Goal: Information Seeking & Learning: Learn about a topic

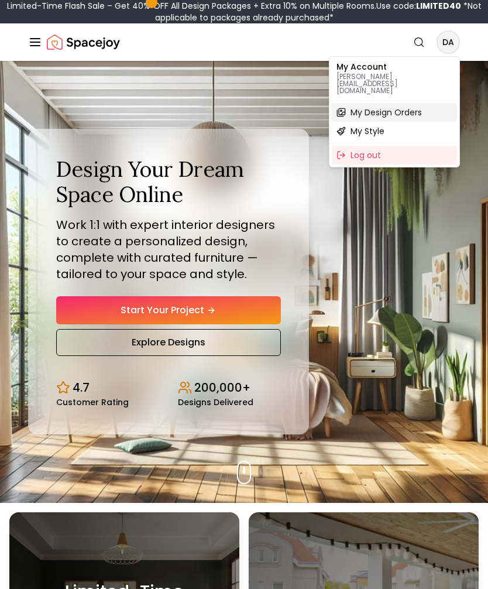
click at [414, 107] on span "My Design Orders" at bounding box center [386, 113] width 71 height 12
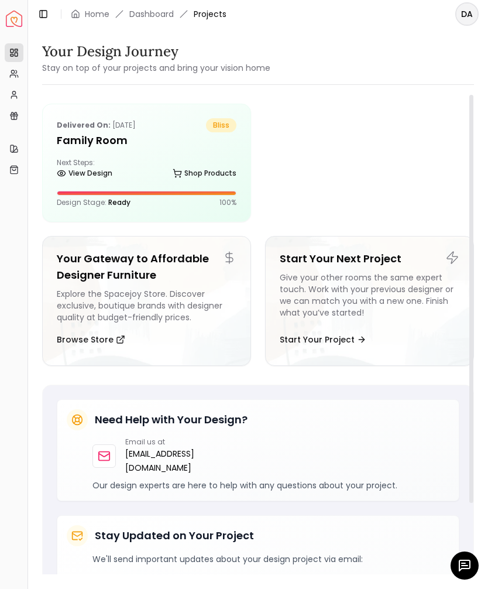
click at [134, 167] on div "Next Steps: View Design Shop Products" at bounding box center [147, 169] width 180 height 23
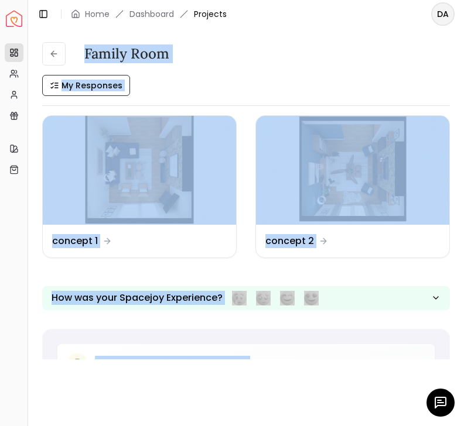
click at [146, 184] on img at bounding box center [139, 170] width 193 height 109
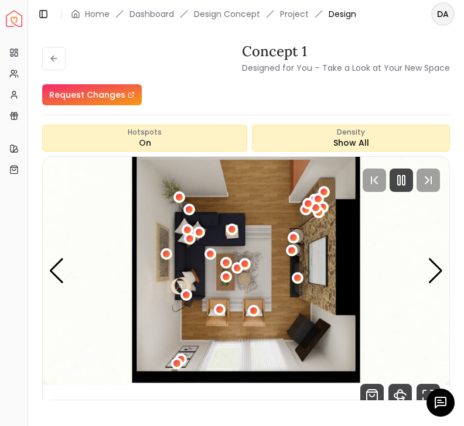
click at [59, 270] on div "Previous slide" at bounding box center [57, 271] width 16 height 26
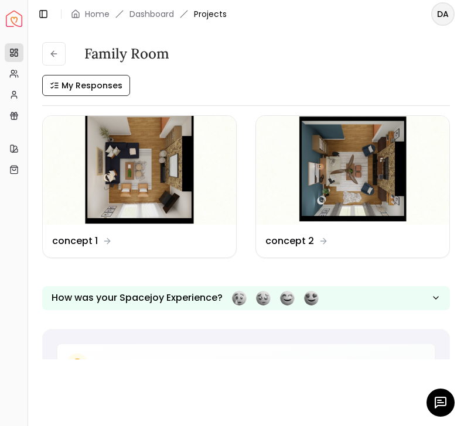
click at [357, 173] on img at bounding box center [352, 170] width 193 height 109
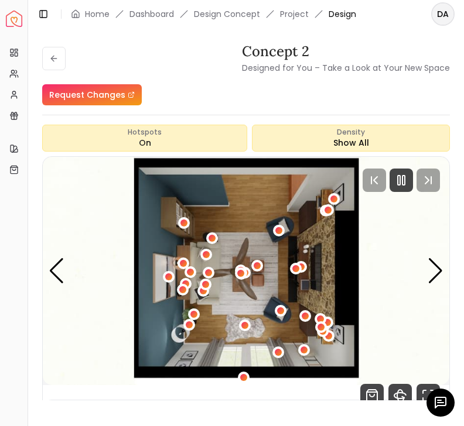
click at [436, 266] on div "Next slide" at bounding box center [435, 271] width 16 height 26
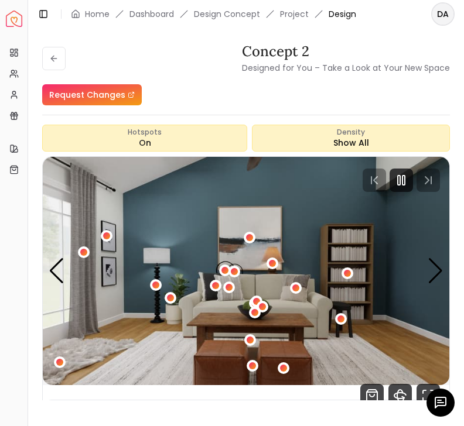
click at [433, 278] on div "Next slide" at bounding box center [435, 271] width 16 height 26
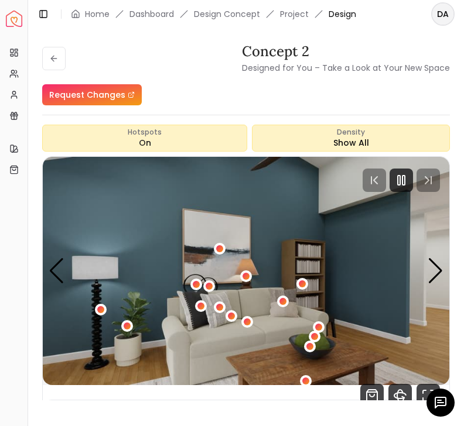
click at [423, 276] on img "3 / 5" at bounding box center [246, 271] width 406 height 228
click at [422, 278] on img "3 / 5" at bounding box center [246, 271] width 406 height 228
click at [431, 266] on div "Next slide" at bounding box center [435, 271] width 16 height 26
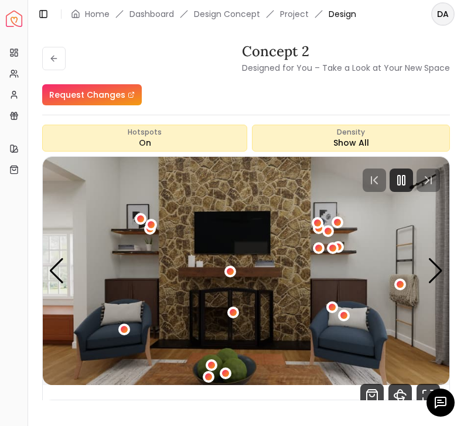
click at [422, 277] on img "4 / 5" at bounding box center [246, 271] width 406 height 228
click at [432, 275] on div "Next slide" at bounding box center [435, 271] width 16 height 26
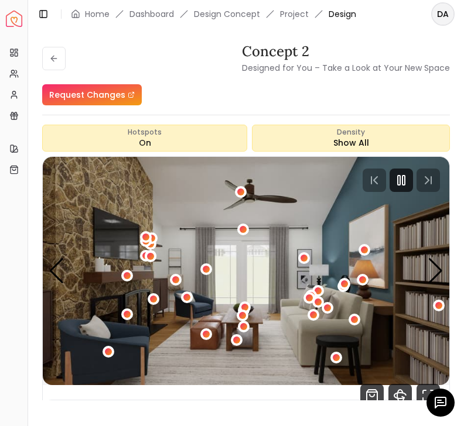
click at [423, 276] on img "5 / 5" at bounding box center [246, 271] width 406 height 228
click at [428, 272] on div "Next slide" at bounding box center [435, 271] width 16 height 26
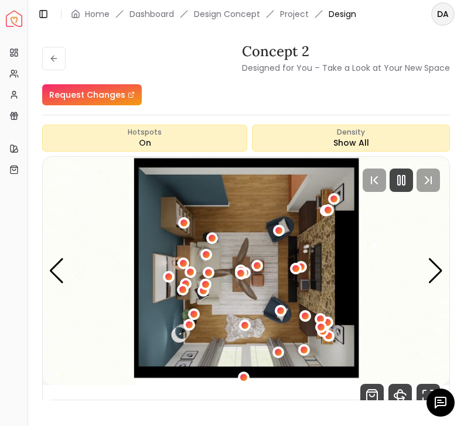
click at [440, 268] on div "Next slide" at bounding box center [435, 271] width 16 height 26
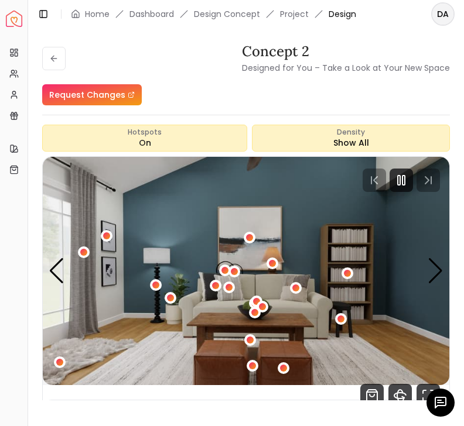
click at [57, 270] on div "Previous slide" at bounding box center [57, 271] width 16 height 26
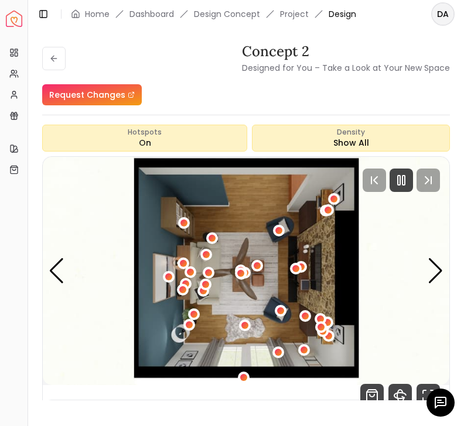
click at [55, 264] on div "Previous slide" at bounding box center [57, 271] width 16 height 26
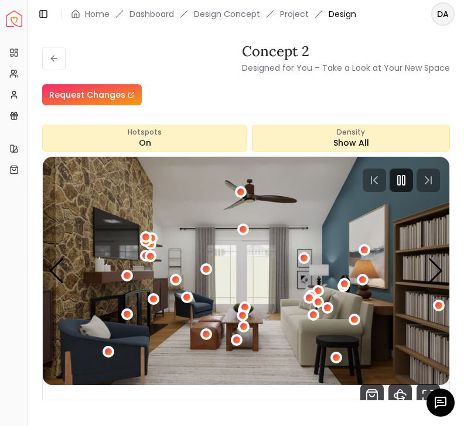
click at [437, 268] on div "Next slide" at bounding box center [435, 271] width 16 height 26
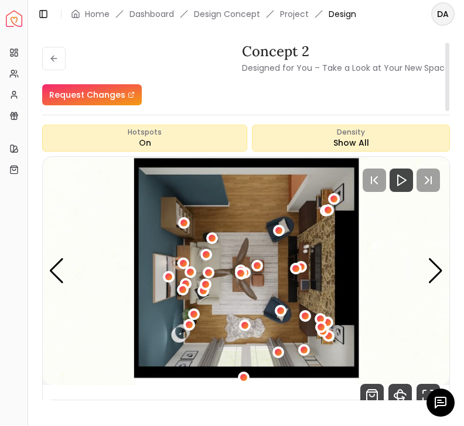
click at [60, 272] on div "Previous slide" at bounding box center [57, 271] width 16 height 26
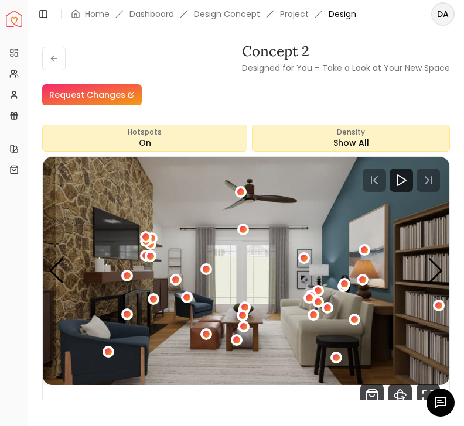
click at [64, 276] on img "5 / 5" at bounding box center [246, 271] width 406 height 228
click at [441, 272] on div "Next slide" at bounding box center [435, 271] width 16 height 26
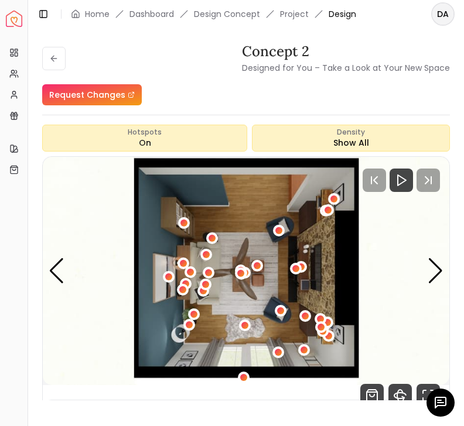
click at [65, 268] on img "1 / 5" at bounding box center [246, 271] width 406 height 228
click at [50, 60] on icon at bounding box center [53, 58] width 9 height 9
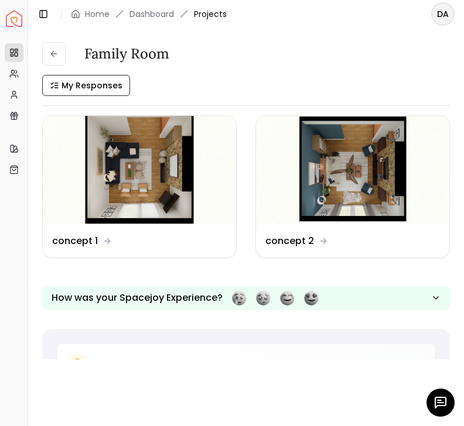
click at [160, 168] on img at bounding box center [139, 170] width 193 height 109
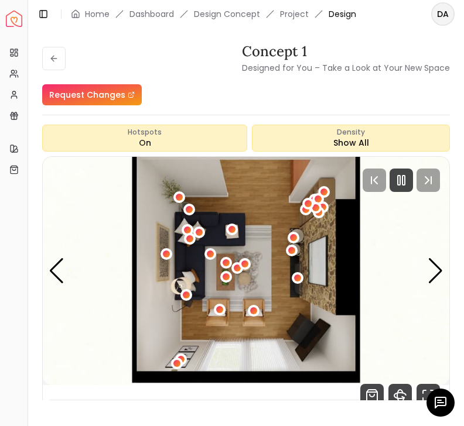
click at [436, 275] on div "Next slide" at bounding box center [435, 271] width 16 height 26
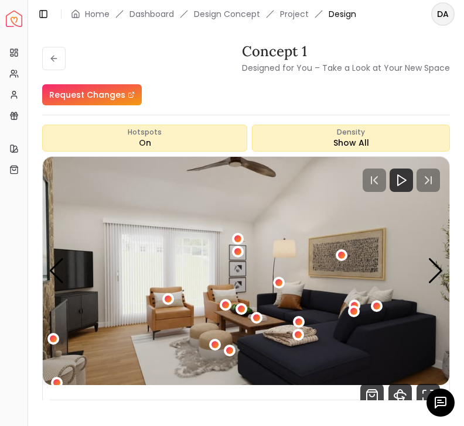
click at [440, 273] on div "Next slide" at bounding box center [435, 271] width 16 height 26
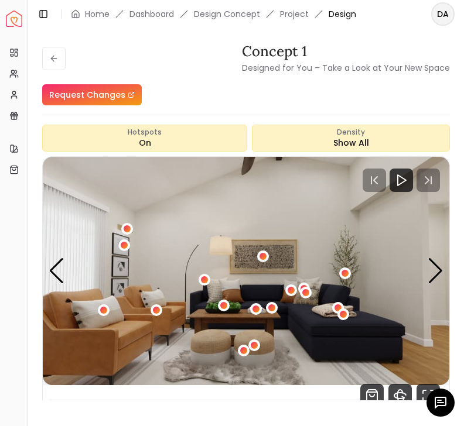
click at [440, 272] on div "Next slide" at bounding box center [435, 271] width 16 height 26
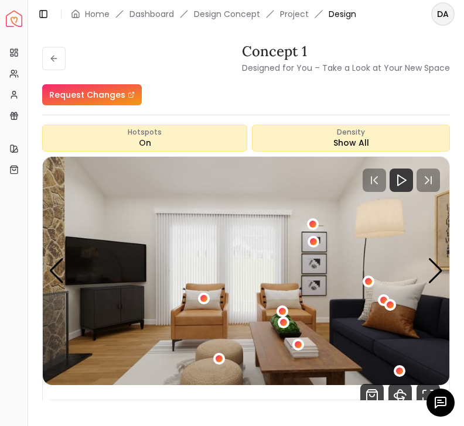
click at [61, 276] on div "Previous slide" at bounding box center [57, 271] width 16 height 26
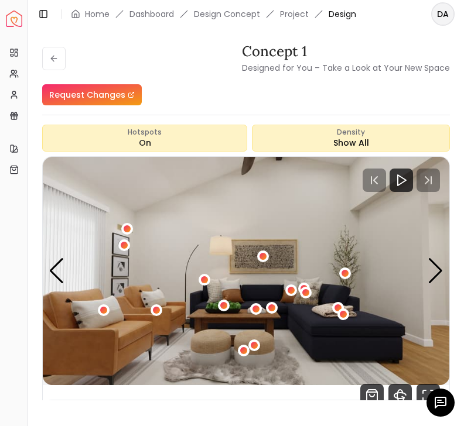
click at [52, 285] on img "3 / 5" at bounding box center [246, 271] width 406 height 228
click at [50, 275] on div "Previous slide" at bounding box center [57, 271] width 16 height 26
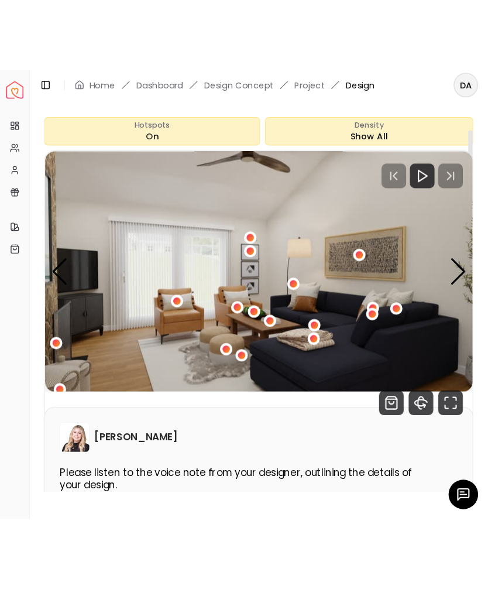
scroll to position [80, 0]
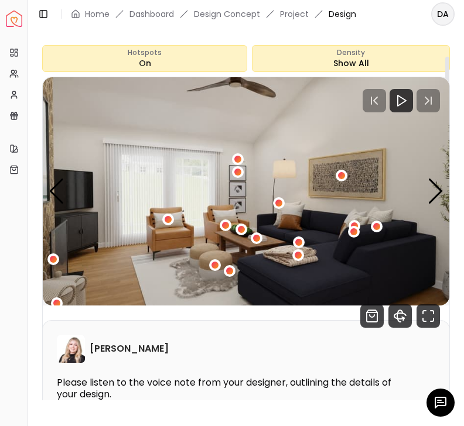
click at [444, 191] on img "2 / 5" at bounding box center [246, 191] width 406 height 228
click at [440, 198] on div "Next slide" at bounding box center [435, 192] width 16 height 26
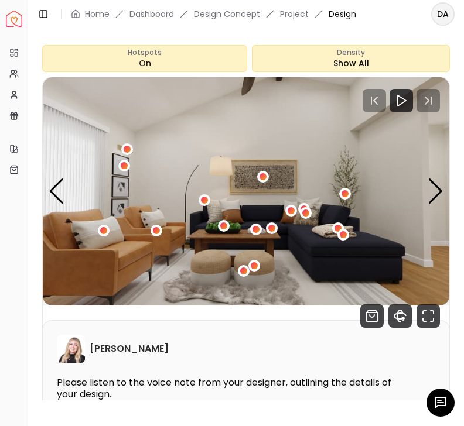
click at [444, 191] on img "3 / 5" at bounding box center [246, 191] width 406 height 228
click at [441, 199] on div "Next slide" at bounding box center [435, 192] width 16 height 26
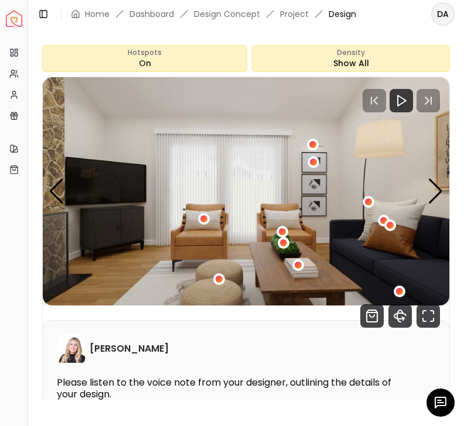
click at [443, 192] on div "Next slide" at bounding box center [435, 192] width 16 height 26
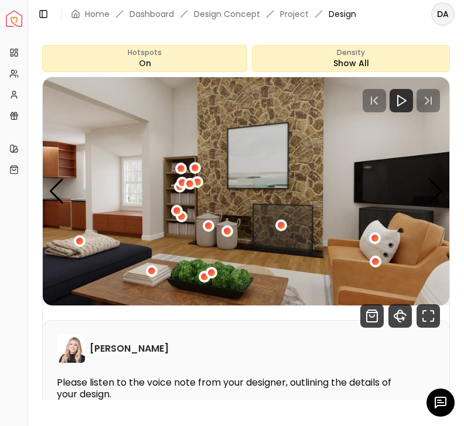
click at [443, 191] on div "Next slide" at bounding box center [435, 192] width 16 height 26
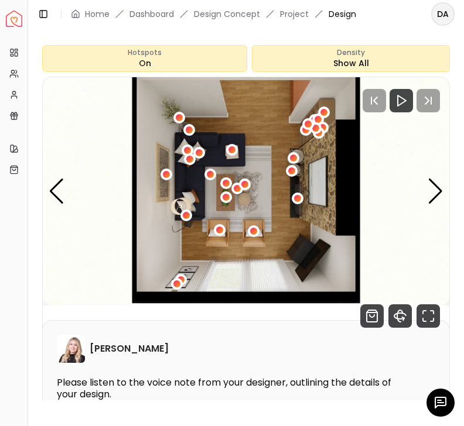
click at [369, 320] on icon "Shop Products from this design" at bounding box center [371, 315] width 23 height 23
click at [197, 422] on div "Audio Note:" at bounding box center [246, 421] width 378 height 12
click at [429, 316] on icon "Fullscreen" at bounding box center [427, 315] width 23 height 23
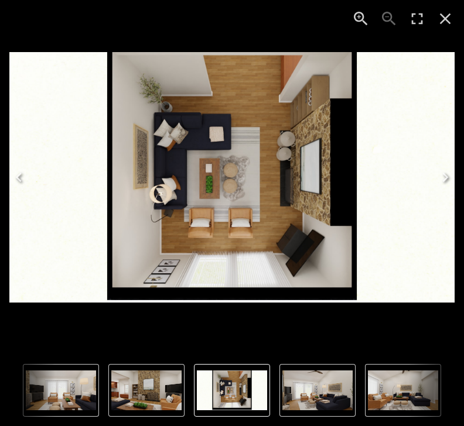
click at [420, 20] on icon "Enter Fullscreen" at bounding box center [417, 18] width 19 height 19
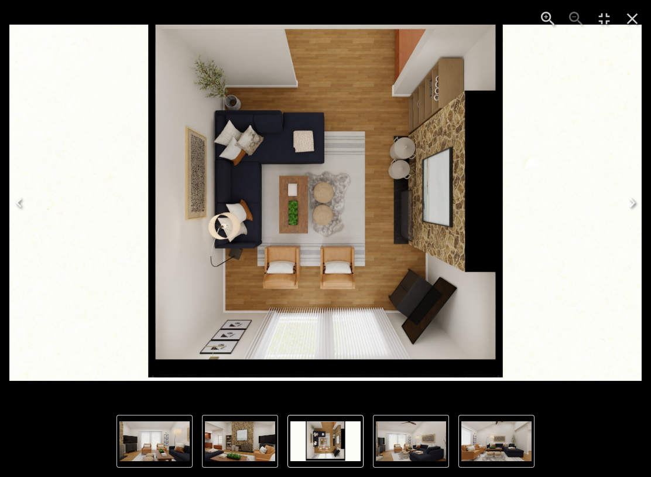
click at [488, 197] on button "Next" at bounding box center [632, 202] width 37 height 47
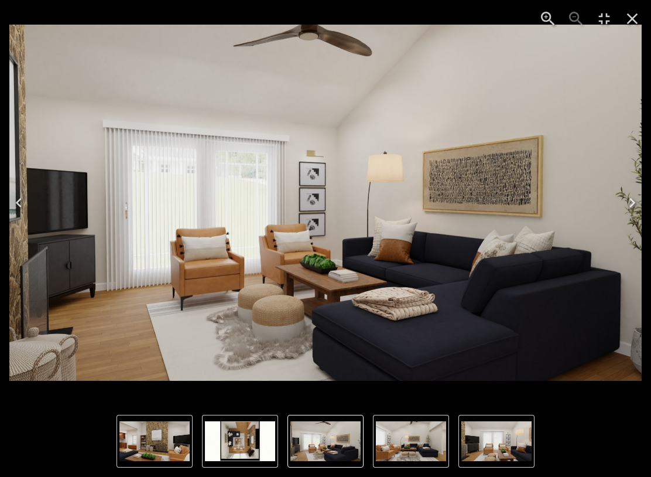
click at [261, 433] on img "1 of 5" at bounding box center [240, 441] width 70 height 40
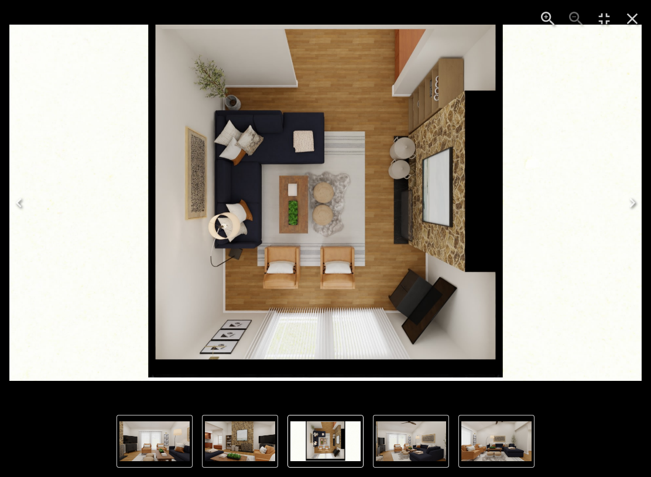
click at [253, 473] on div "Lightbox" at bounding box center [325, 440] width 651 height 71
click at [488, 211] on icon "Next" at bounding box center [632, 202] width 19 height 19
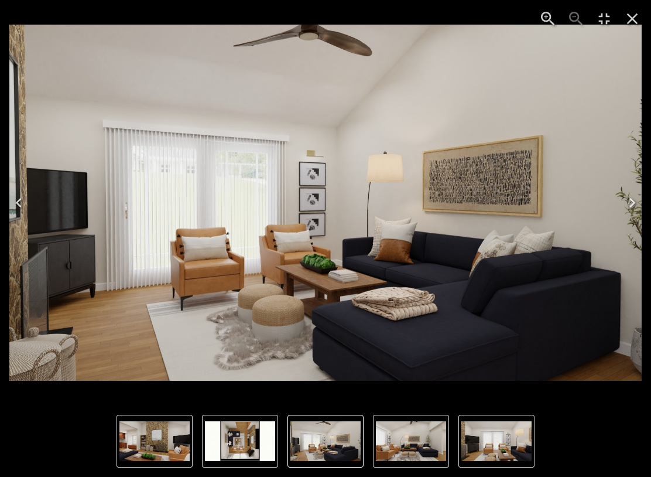
click at [488, 228] on img "2 of 5" at bounding box center [325, 203] width 632 height 356
click at [488, 210] on icon "Next" at bounding box center [632, 202] width 19 height 19
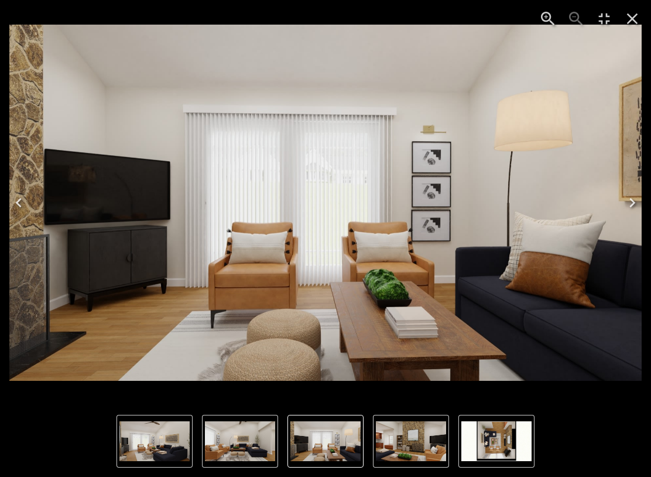
click at [377, 473] on div "Lightbox" at bounding box center [325, 440] width 651 height 71
click at [488, 201] on icon "Next" at bounding box center [632, 202] width 19 height 19
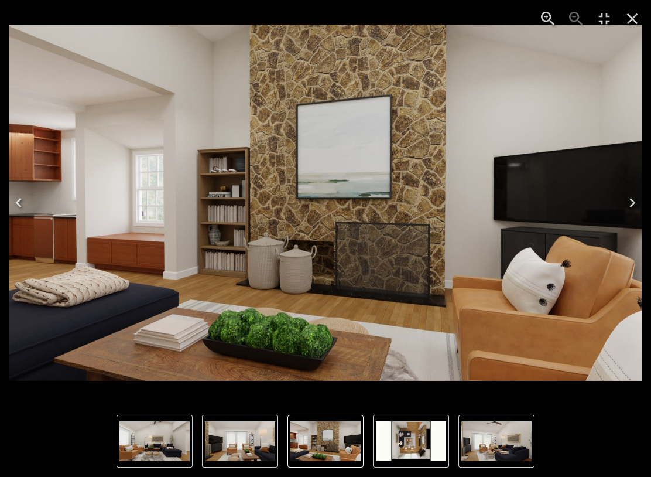
click at [488, 198] on icon "Next" at bounding box center [632, 202] width 19 height 19
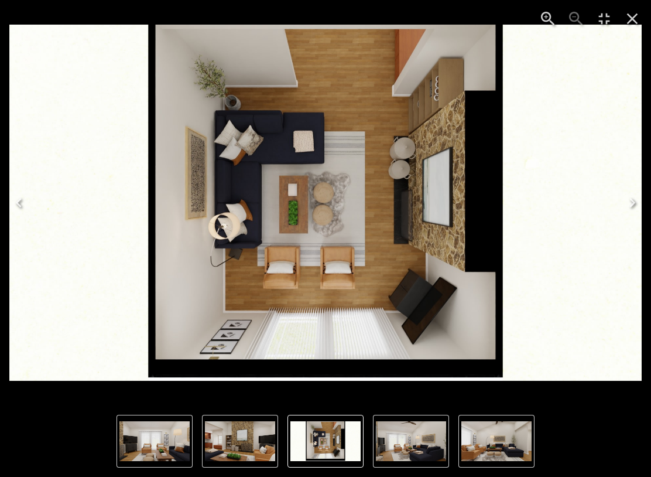
click at [488, 254] on img "1 of 5" at bounding box center [325, 203] width 632 height 356
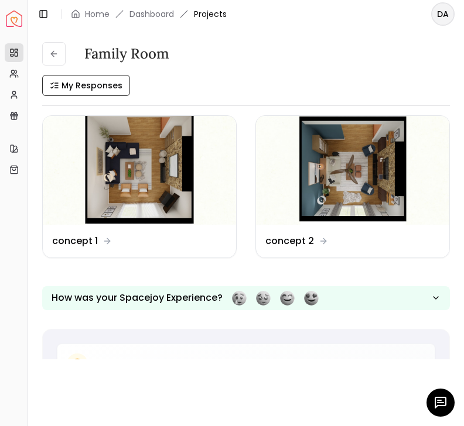
click at [343, 182] on img at bounding box center [352, 170] width 193 height 109
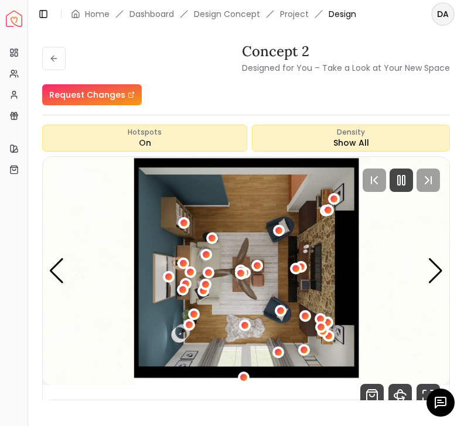
click at [434, 272] on div "Next slide" at bounding box center [435, 271] width 16 height 26
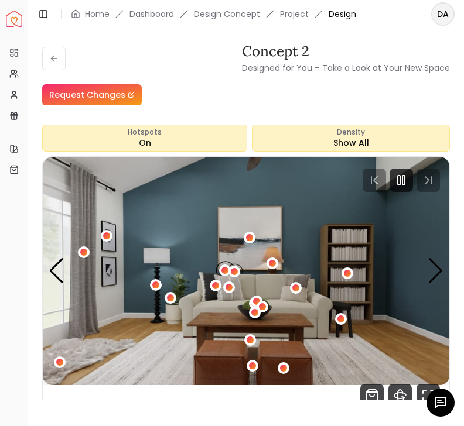
click at [53, 271] on div "Previous slide" at bounding box center [57, 271] width 16 height 26
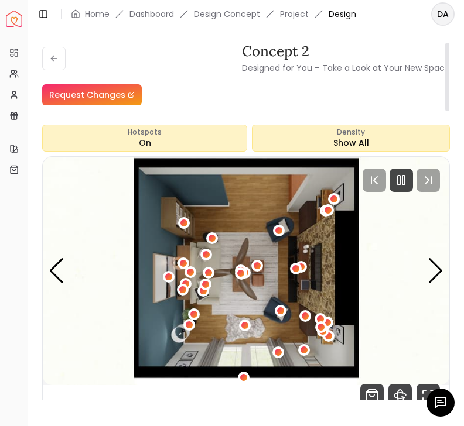
click at [64, 284] on img "1 / 5" at bounding box center [246, 271] width 406 height 228
click at [54, 276] on div "Previous slide" at bounding box center [57, 271] width 16 height 26
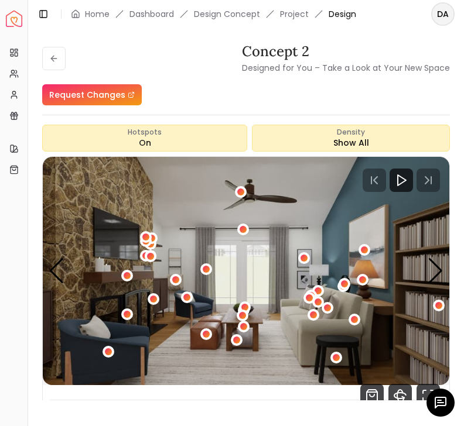
click at [51, 59] on icon at bounding box center [53, 59] width 5 height 0
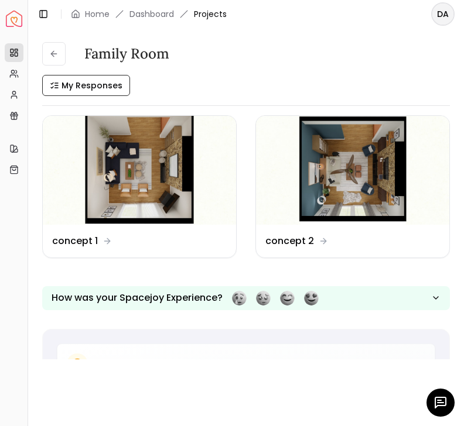
click at [143, 165] on img at bounding box center [139, 170] width 193 height 109
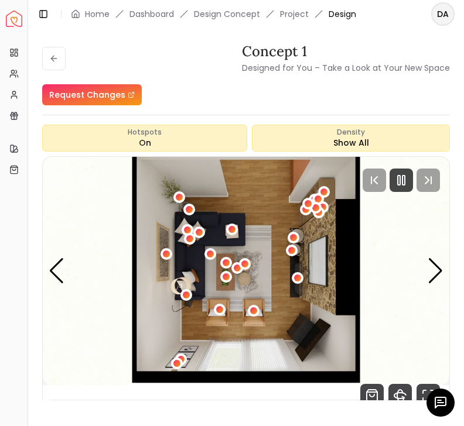
click at [445, 266] on img "1 / 5" at bounding box center [246, 271] width 406 height 228
click at [438, 272] on div "Next slide" at bounding box center [435, 271] width 16 height 26
